Goal: Task Accomplishment & Management: Use online tool/utility

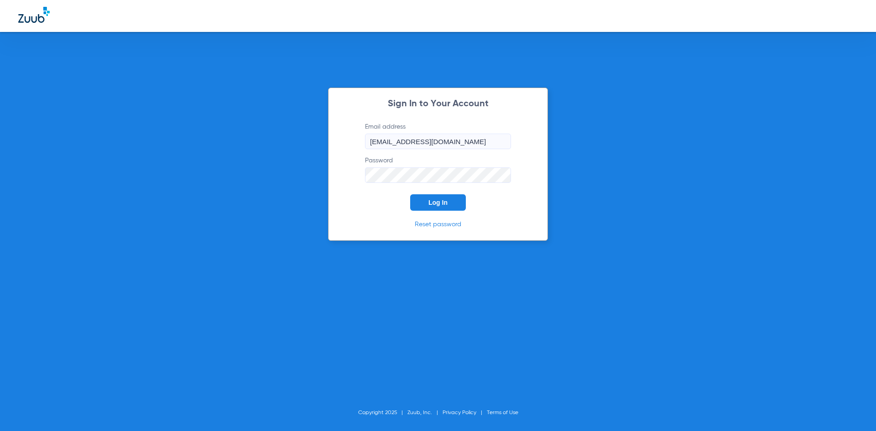
click at [440, 201] on span "Log In" at bounding box center [437, 202] width 19 height 7
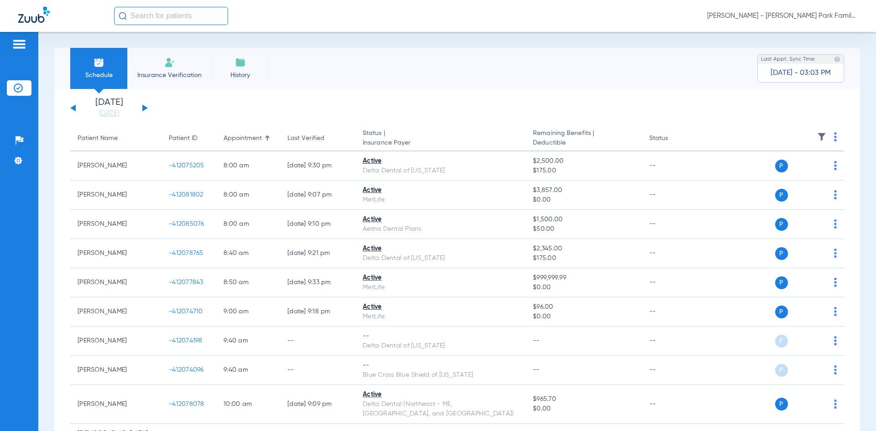
click at [145, 110] on div "[DATE] [DATE] [DATE] [DATE] [DATE] [DATE] [DATE] [DATE] [DATE] [DATE] [DATE] [D…" at bounding box center [109, 108] width 78 height 20
click at [144, 107] on button at bounding box center [144, 107] width 5 height 7
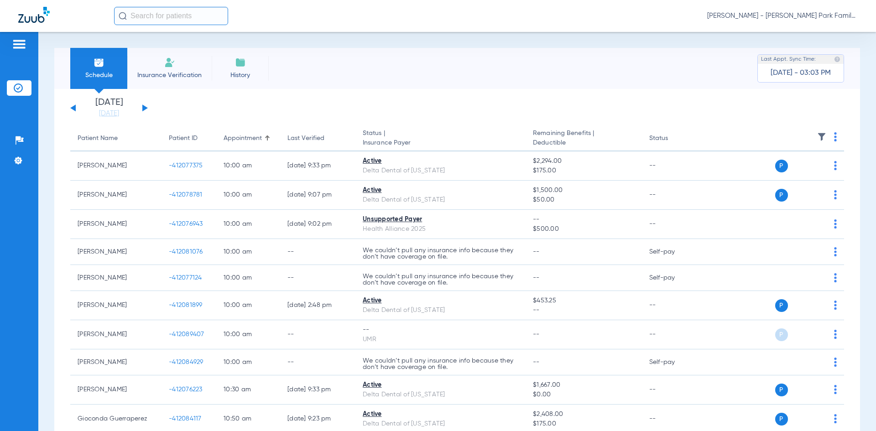
click at [817, 137] on img at bounding box center [821, 136] width 9 height 9
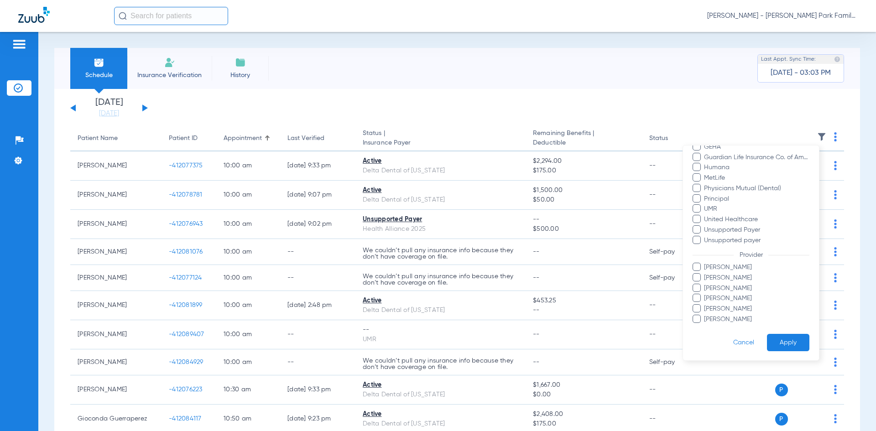
scroll to position [190, 0]
click at [697, 310] on span at bounding box center [696, 308] width 8 height 8
click at [705, 315] on input "Tanya Nielsen" at bounding box center [705, 315] width 0 height 0
click at [698, 266] on span at bounding box center [696, 266] width 8 height 8
click at [705, 273] on input "Cheryl Stevenson" at bounding box center [705, 273] width 0 height 0
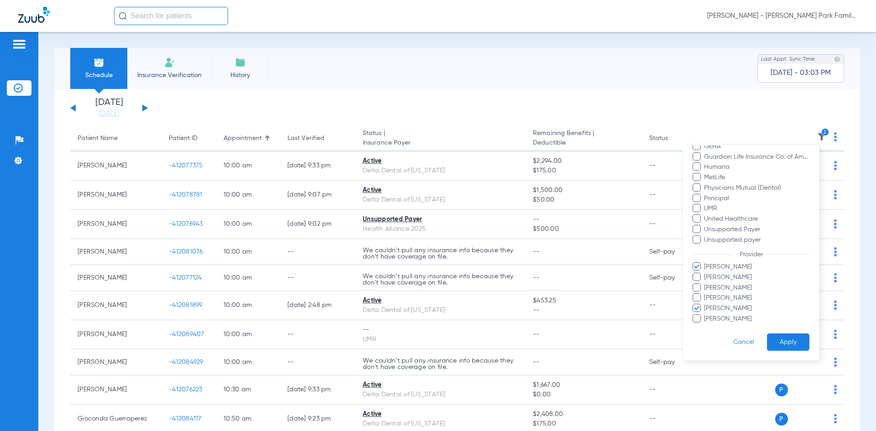
click at [772, 337] on button "Apply" at bounding box center [788, 342] width 42 height 18
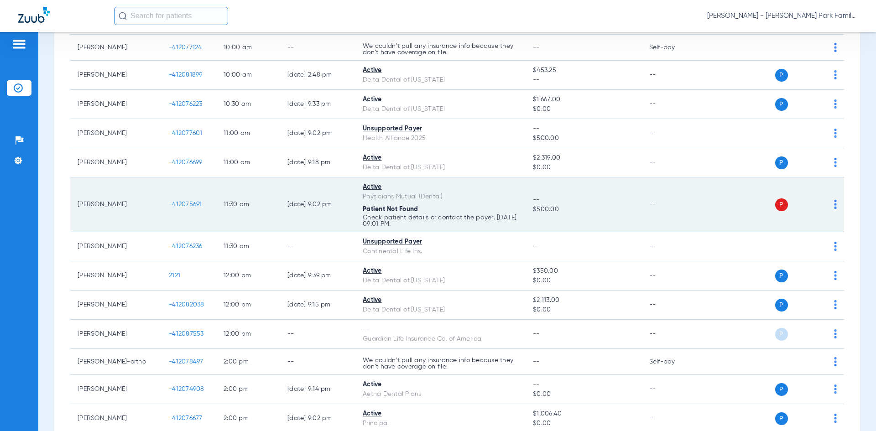
scroll to position [228, 0]
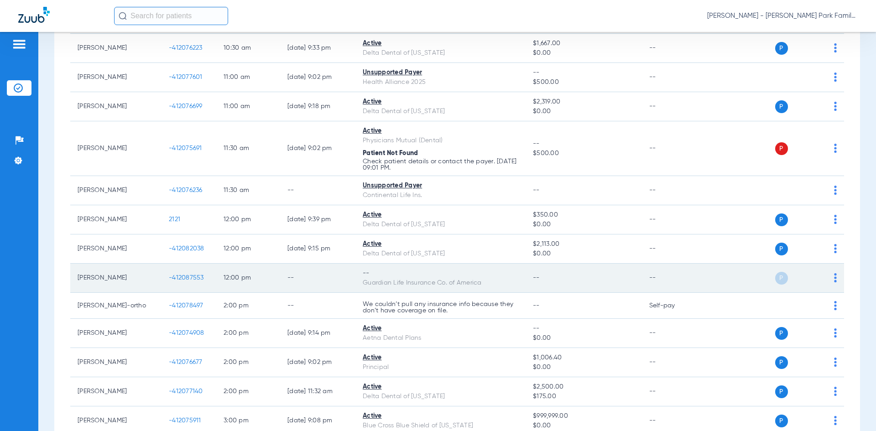
click at [834, 279] on img at bounding box center [835, 277] width 3 height 9
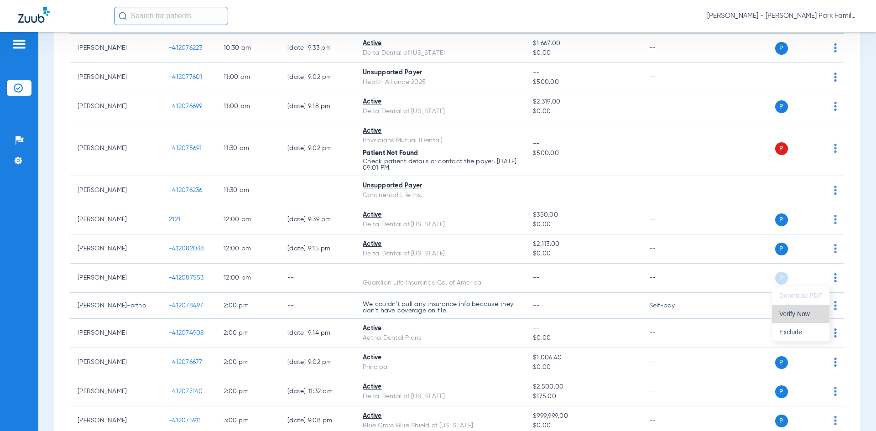
click at [794, 314] on span "Verify Now" at bounding box center [800, 314] width 43 height 6
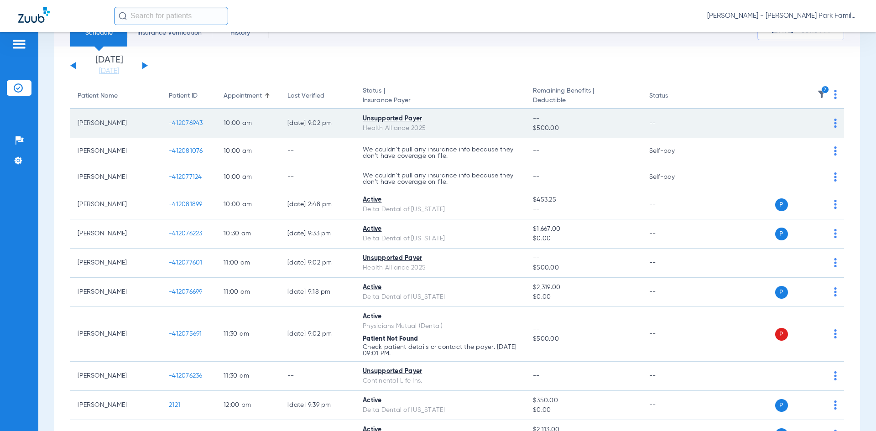
scroll to position [0, 0]
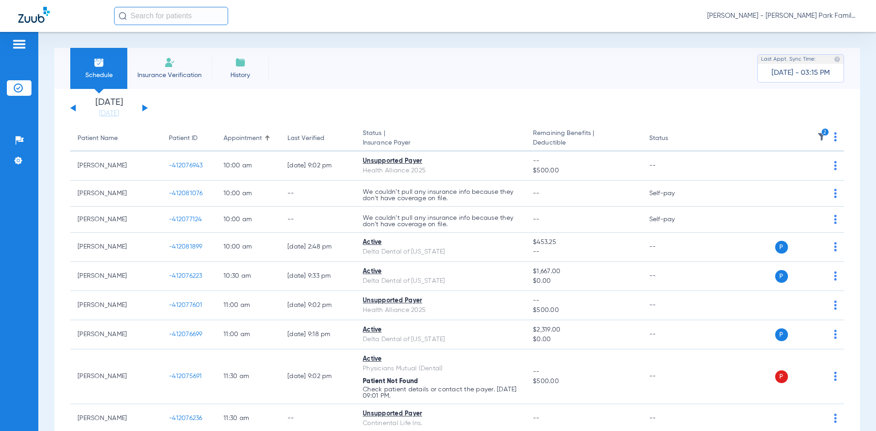
click at [817, 140] on img at bounding box center [821, 136] width 9 height 9
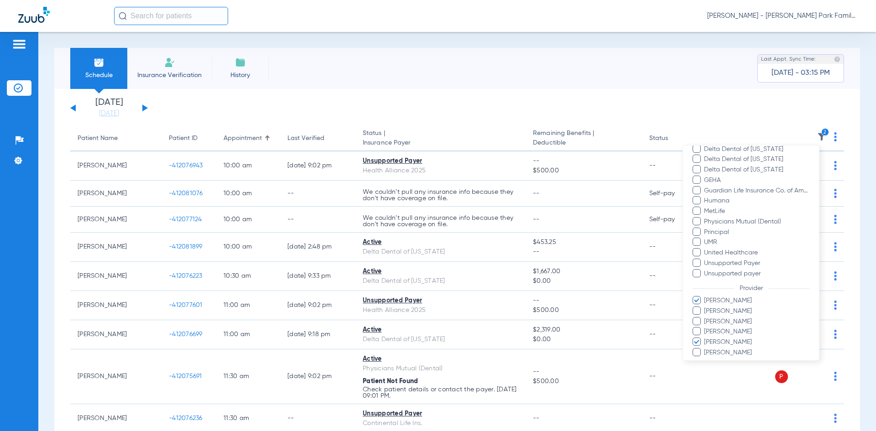
scroll to position [182, 0]
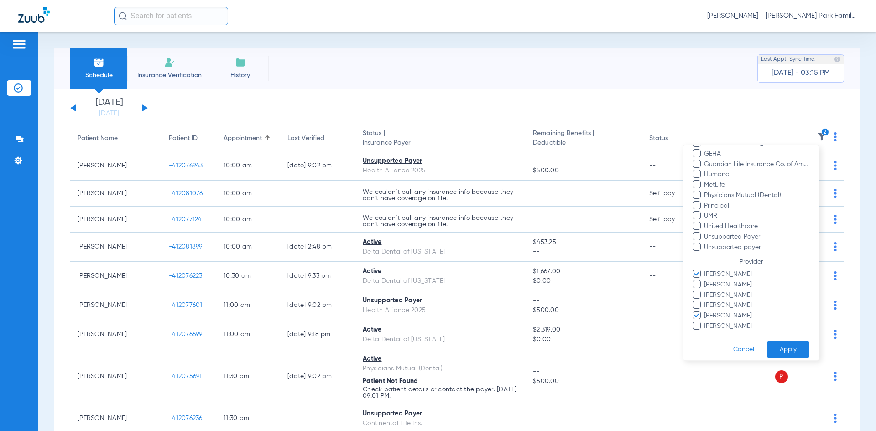
click at [700, 326] on span at bounding box center [696, 326] width 8 height 8
click at [705, 333] on input "Tawnya Kinney" at bounding box center [705, 333] width 0 height 0
click at [701, 312] on label "Tanya Nielsen" at bounding box center [750, 316] width 117 height 10
click at [705, 322] on input "Tanya Nielsen" at bounding box center [705, 322] width 0 height 0
click at [697, 275] on span at bounding box center [696, 274] width 8 height 8
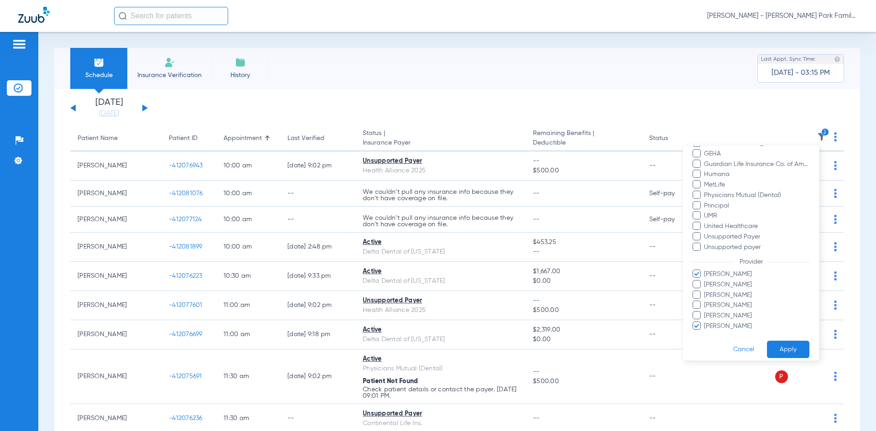
click at [705, 281] on input "Cheryl Stevenson" at bounding box center [705, 281] width 0 height 0
click at [777, 346] on button "Apply" at bounding box center [788, 350] width 42 height 18
